Goal: Navigation & Orientation: Find specific page/section

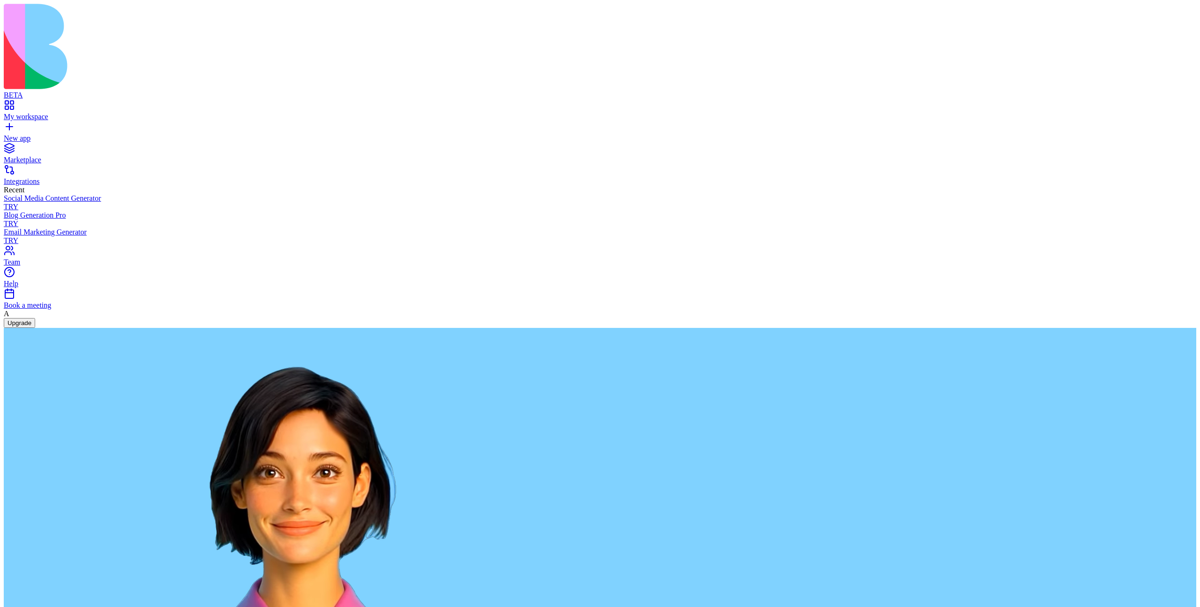
click at [46, 113] on div "My workspace" at bounding box center [600, 117] width 1193 height 8
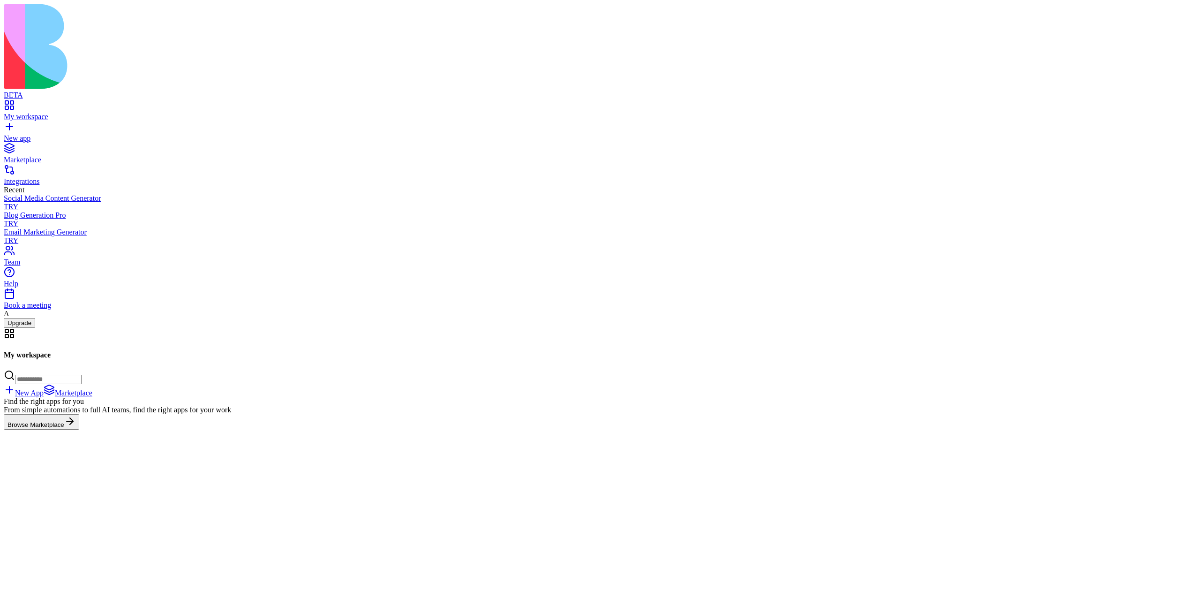
click at [40, 126] on link "New app" at bounding box center [600, 134] width 1193 height 17
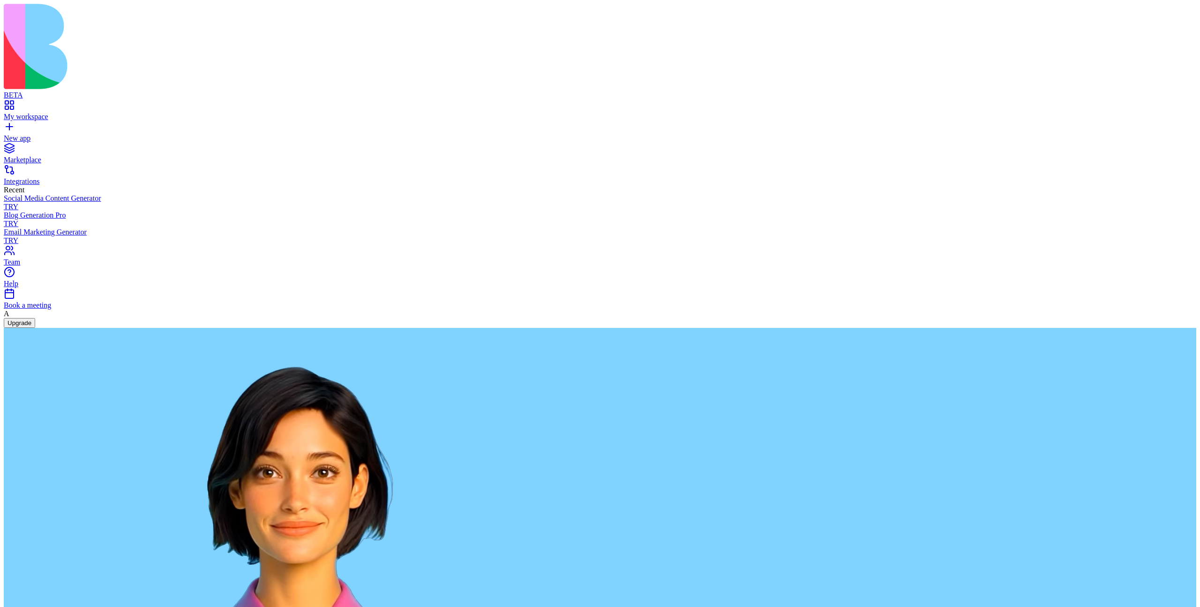
click at [49, 113] on div "My workspace" at bounding box center [600, 117] width 1193 height 8
